Goal: Transaction & Acquisition: Purchase product/service

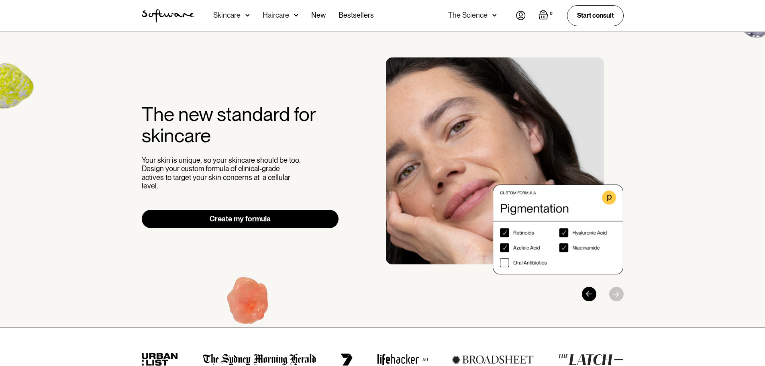
click at [245, 12] on img at bounding box center [247, 15] width 4 height 8
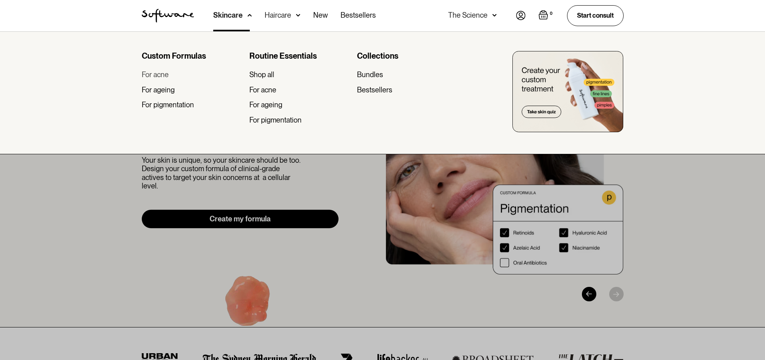
click at [155, 77] on div "For acne" at bounding box center [155, 74] width 27 height 9
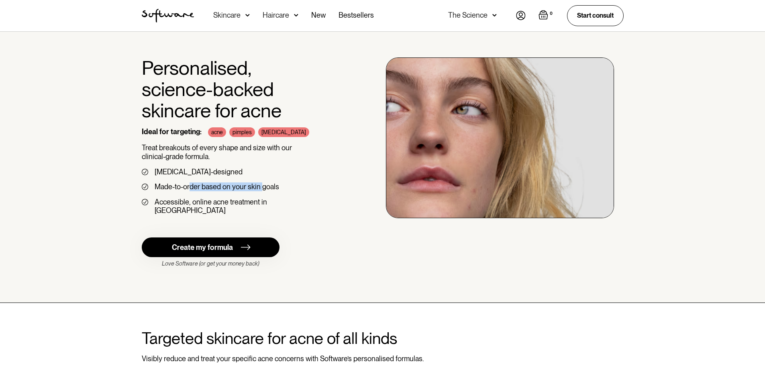
drag, startPoint x: 190, startPoint y: 188, endPoint x: 261, endPoint y: 183, distance: 70.8
click at [261, 183] on div "Made-to-order based on your skin goals" at bounding box center [217, 186] width 124 height 9
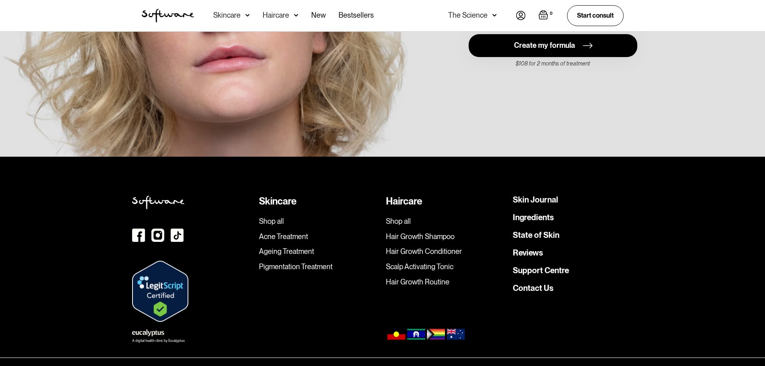
scroll to position [1802, 0]
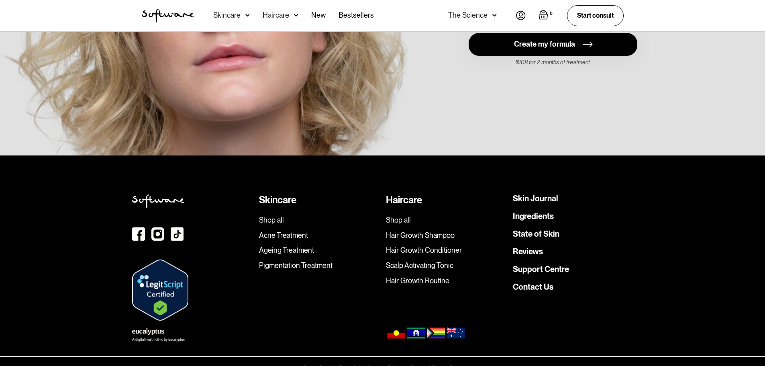
click at [279, 216] on link "Shop all" at bounding box center [319, 220] width 120 height 9
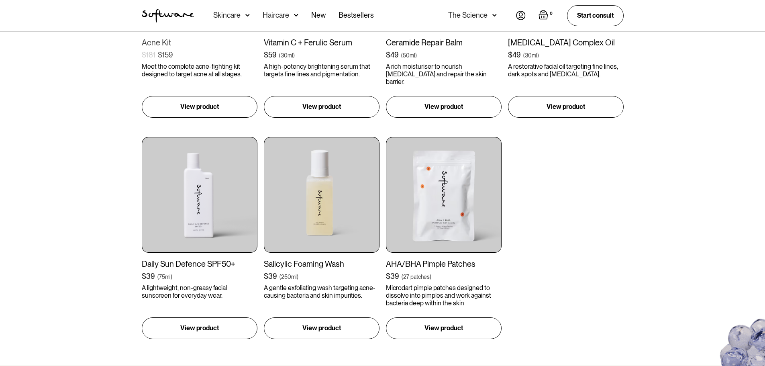
scroll to position [962, 0]
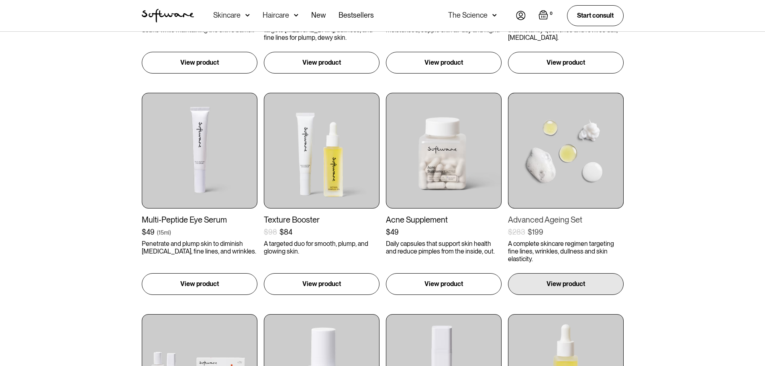
scroll to position [548, 0]
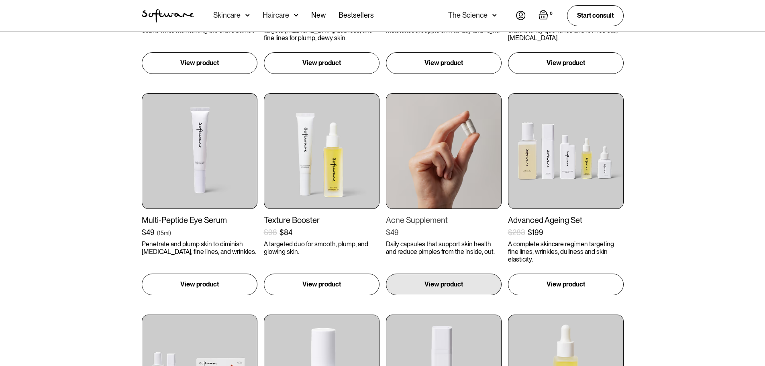
click at [451, 179] on img at bounding box center [444, 151] width 116 height 116
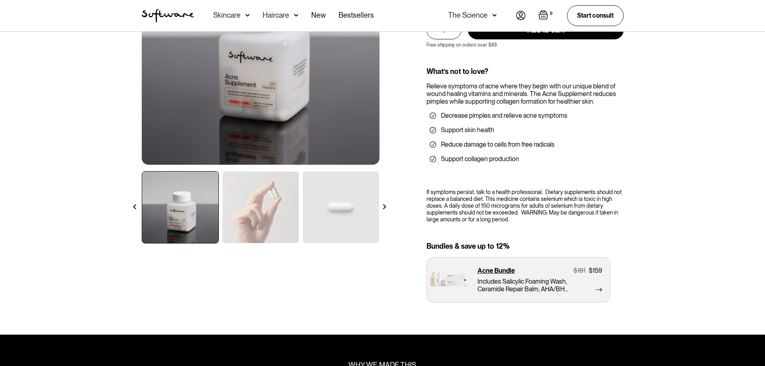
scroll to position [80, 0]
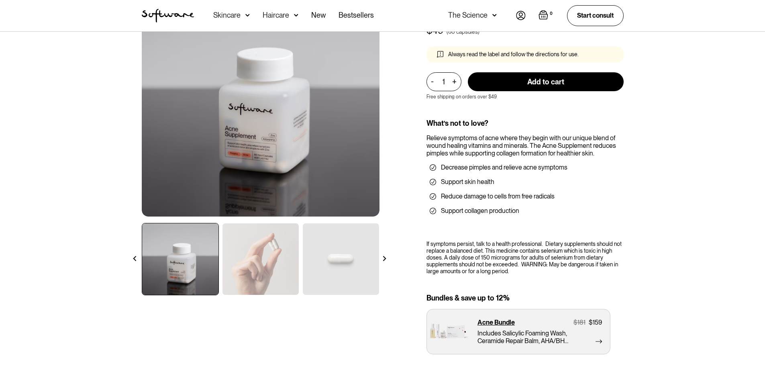
click at [267, 249] on img at bounding box center [260, 258] width 76 height 71
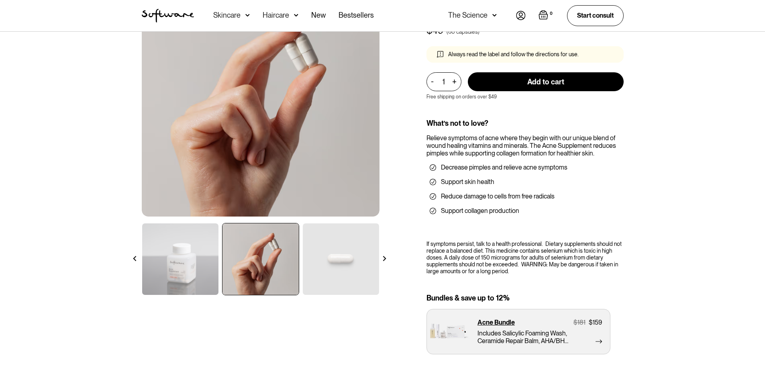
click at [352, 255] on img at bounding box center [341, 258] width 76 height 71
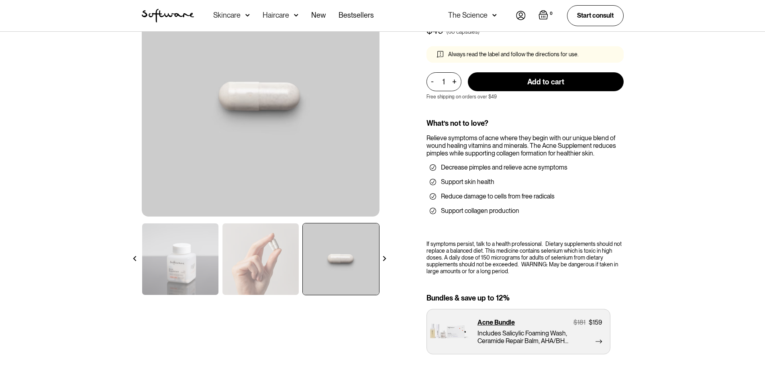
click at [386, 259] on img at bounding box center [384, 258] width 5 height 5
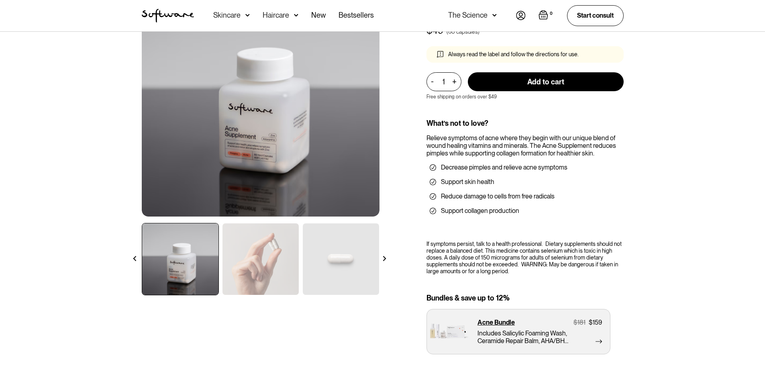
click at [386, 259] on img at bounding box center [384, 258] width 5 height 5
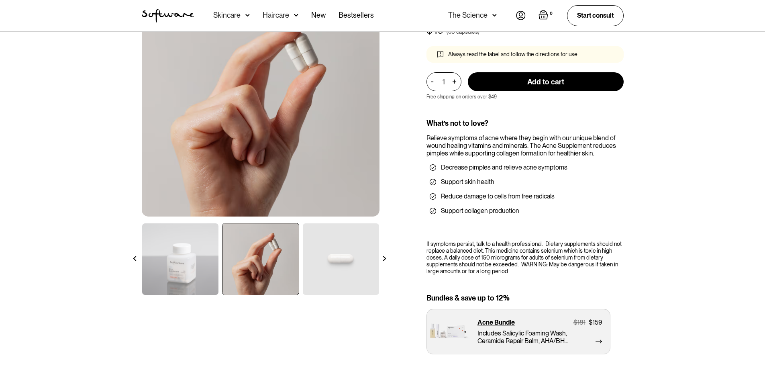
click at [386, 259] on img at bounding box center [384, 258] width 5 height 5
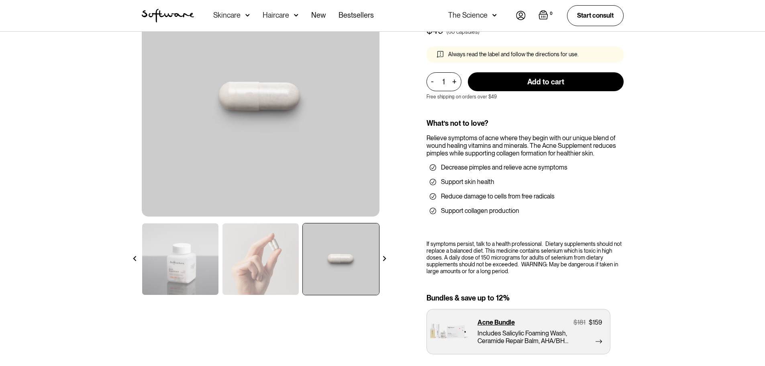
click at [386, 259] on img at bounding box center [384, 258] width 5 height 5
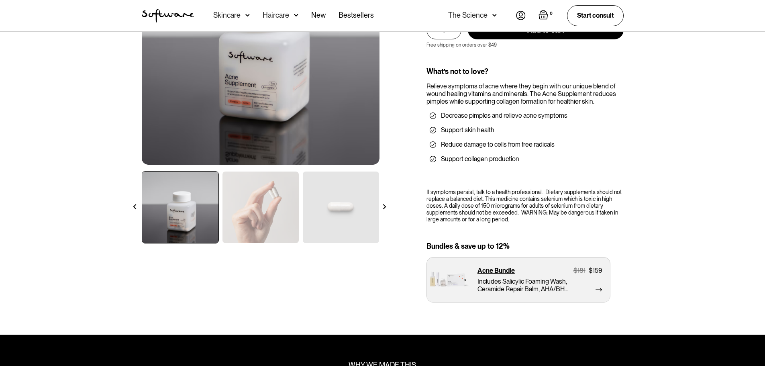
scroll to position [133, 0]
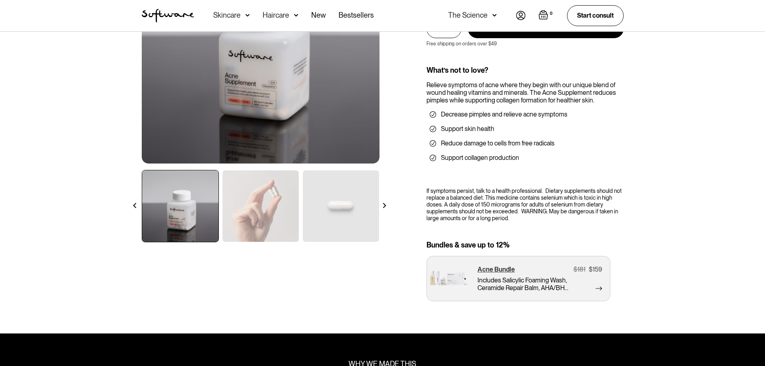
click at [601, 286] on img at bounding box center [598, 288] width 6 height 6
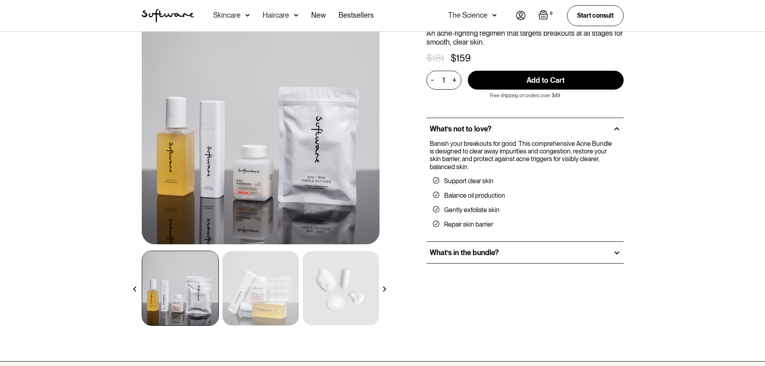
scroll to position [123, 0]
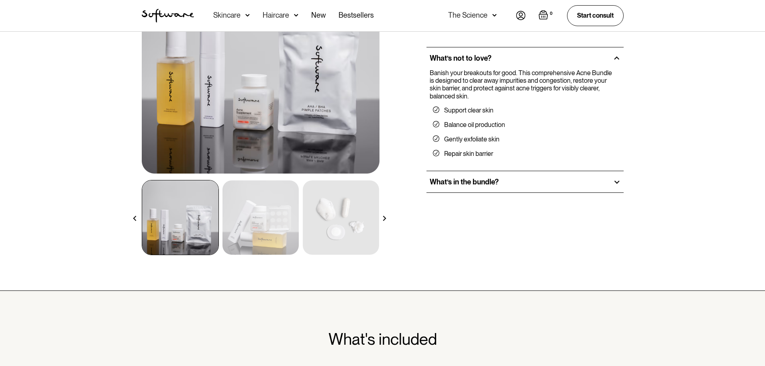
click at [256, 220] on img at bounding box center [260, 217] width 76 height 74
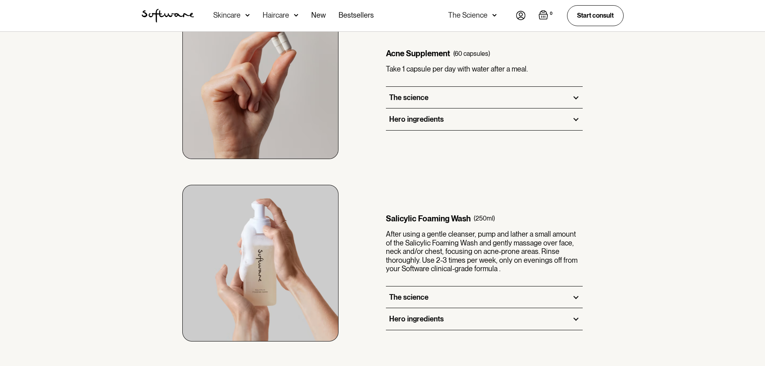
scroll to position [536, 0]
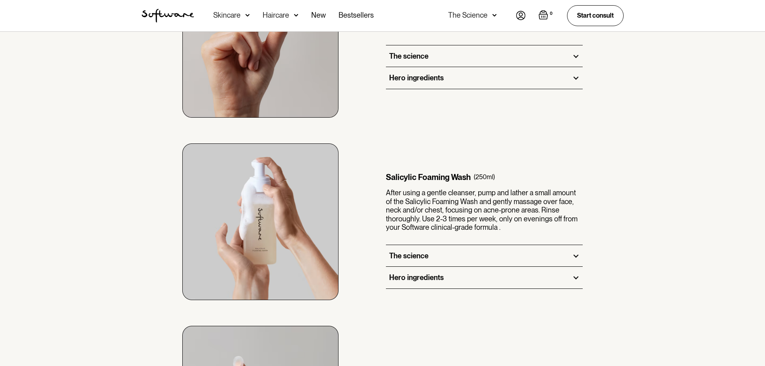
click at [491, 71] on div "Hero ingredients" at bounding box center [484, 78] width 197 height 22
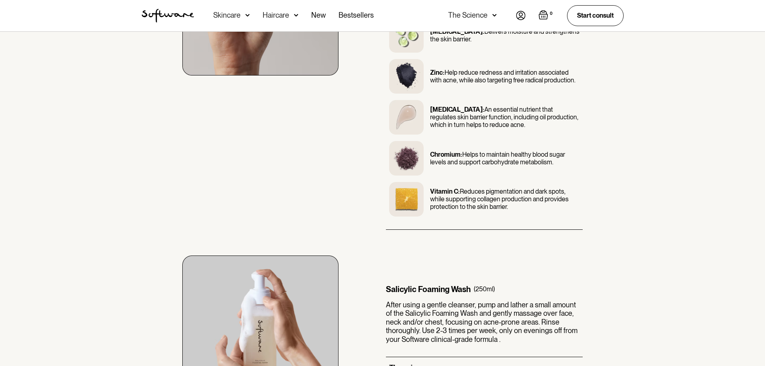
scroll to position [673, 0]
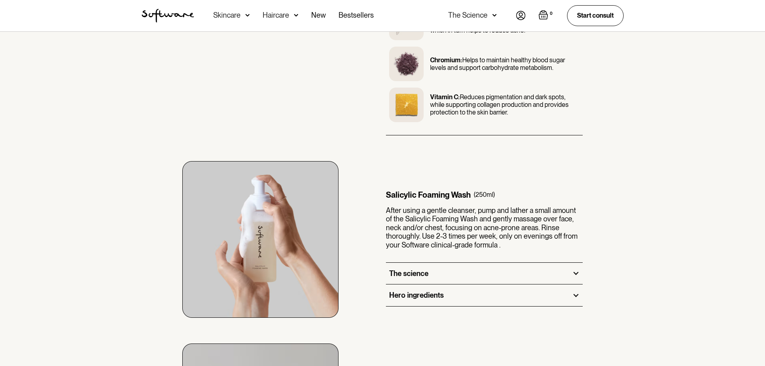
click at [571, 294] on div "Hero ingredients" at bounding box center [484, 295] width 197 height 22
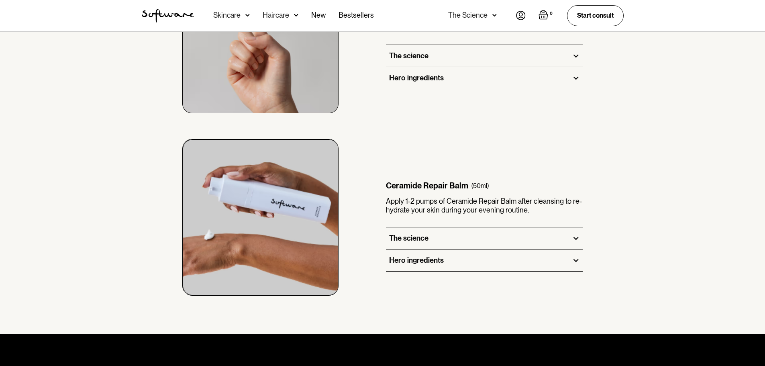
scroll to position [1162, 0]
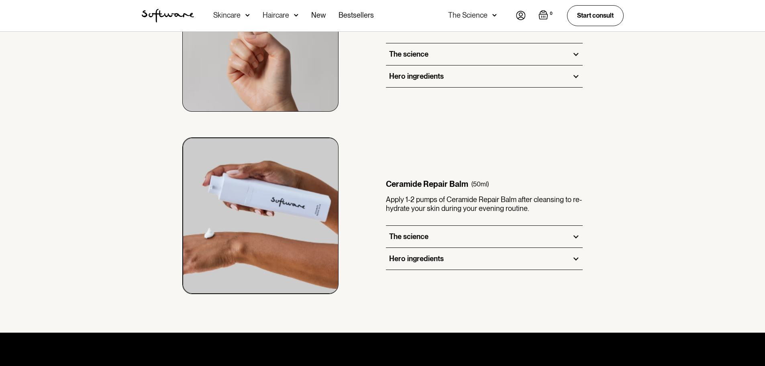
click at [572, 257] on div at bounding box center [575, 258] width 7 height 7
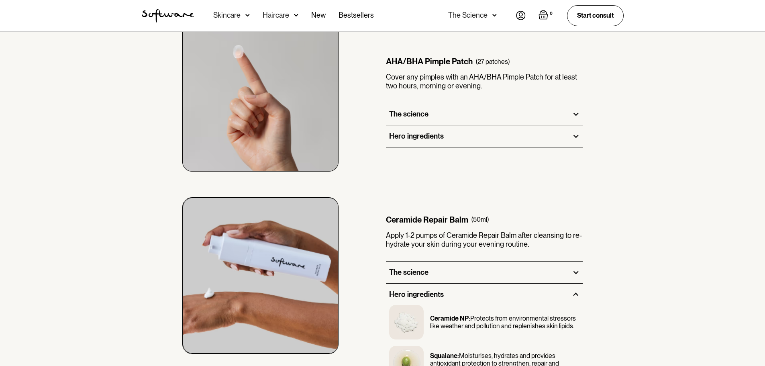
scroll to position [1084, 0]
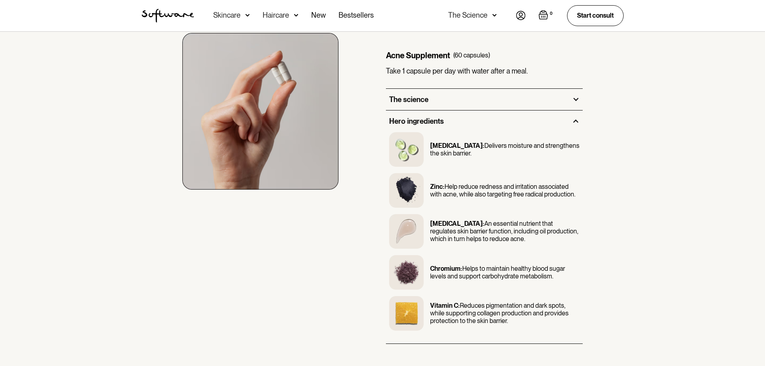
scroll to position [419, 0]
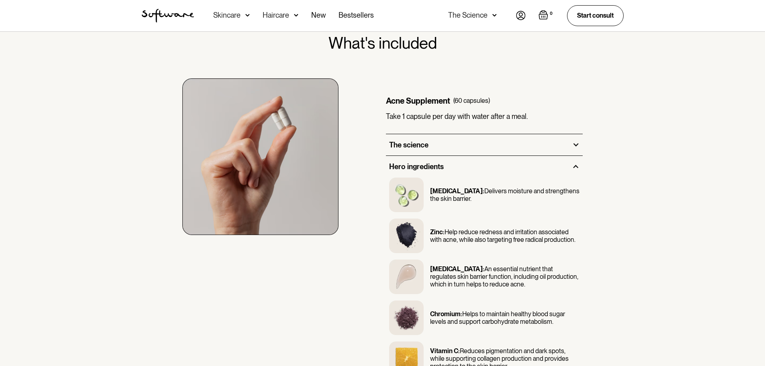
click at [250, 18] on div "Haircare" at bounding box center [231, 15] width 37 height 31
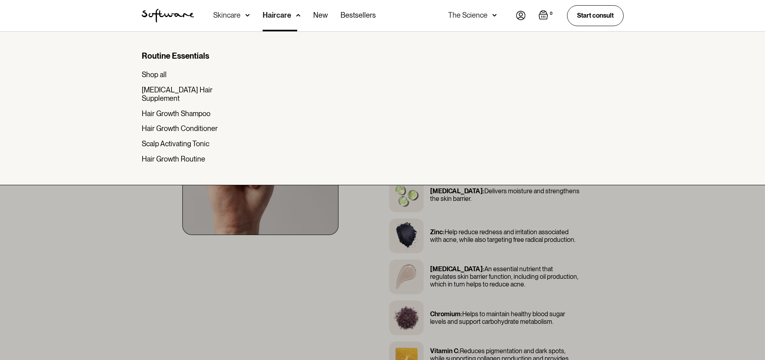
click at [143, 283] on div at bounding box center [382, 211] width 765 height 360
click at [251, 275] on div at bounding box center [382, 211] width 765 height 360
click at [279, 12] on div "Haircare" at bounding box center [277, 15] width 29 height 8
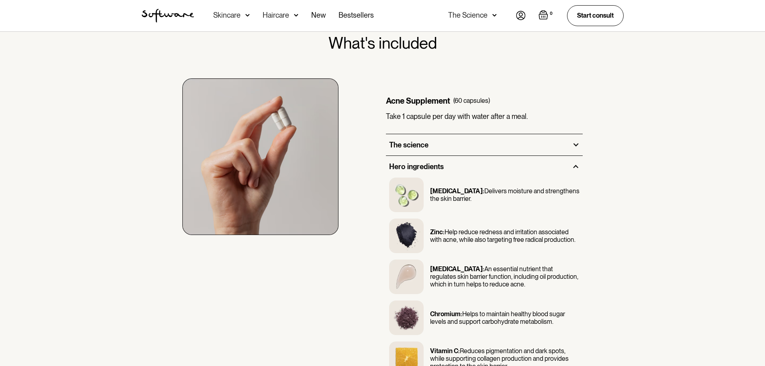
click at [141, 201] on div "Acne Supplement (60 capsules) Take 1 capsule per day with water after a meal. T…" at bounding box center [382, 221] width 501 height 336
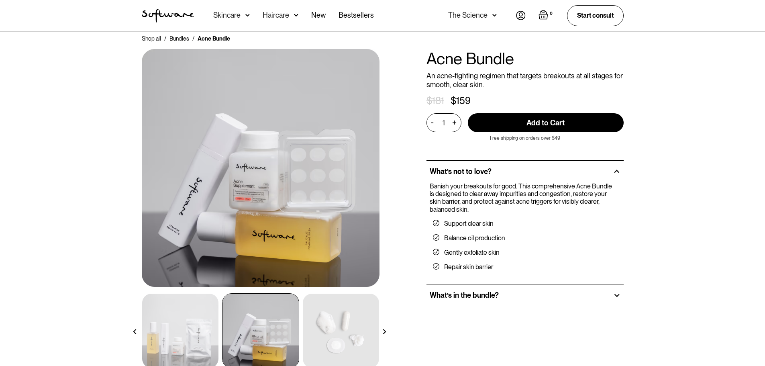
scroll to position [0, 0]
